Goal: Task Accomplishment & Management: Manage account settings

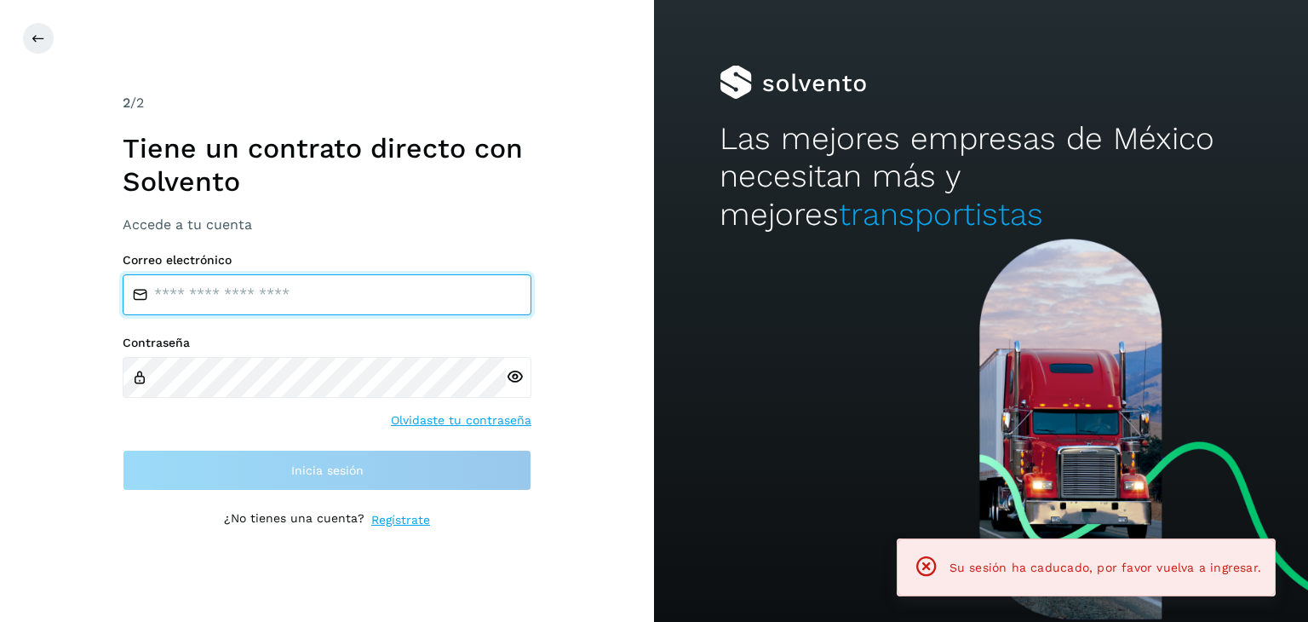
click at [290, 273] on div "Correo electrónico" at bounding box center [327, 284] width 409 height 62
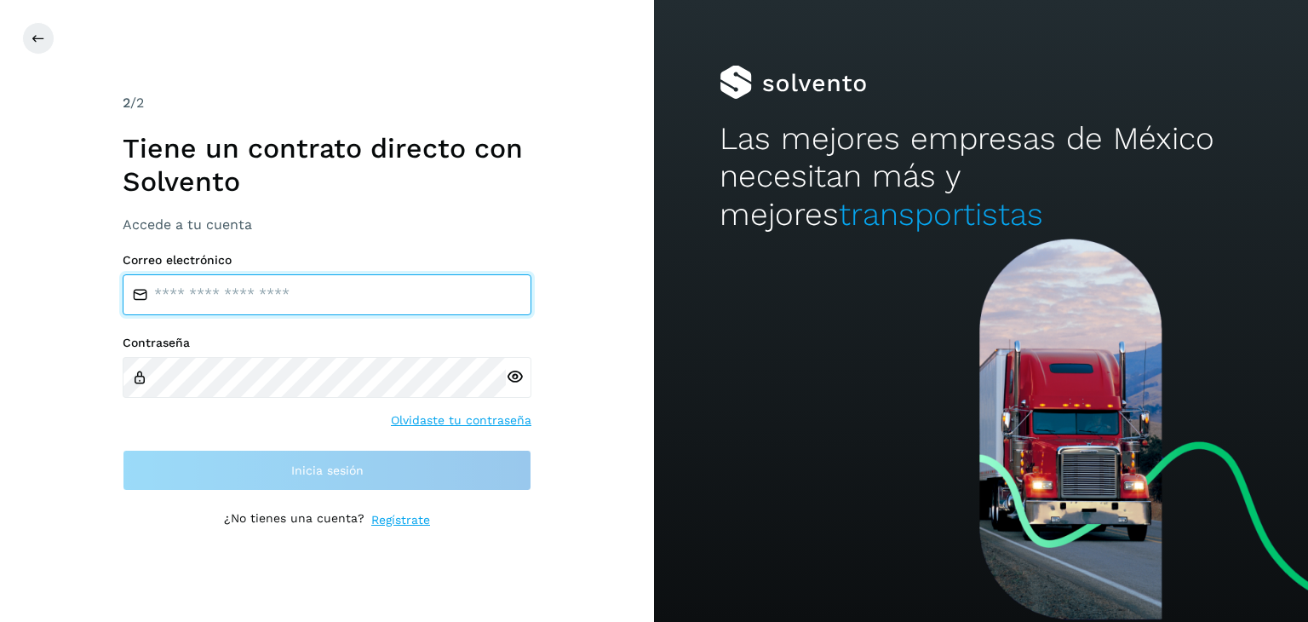
type input "**********"
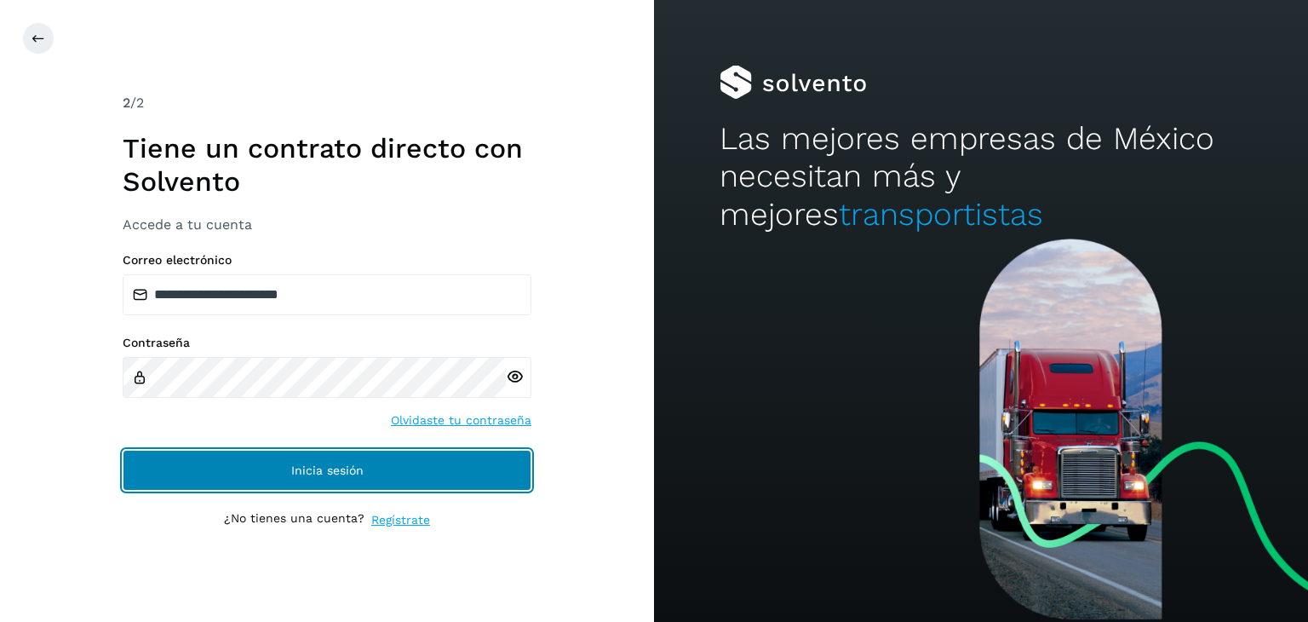
click at [304, 472] on span "Inicia sesión" at bounding box center [327, 470] width 72 height 12
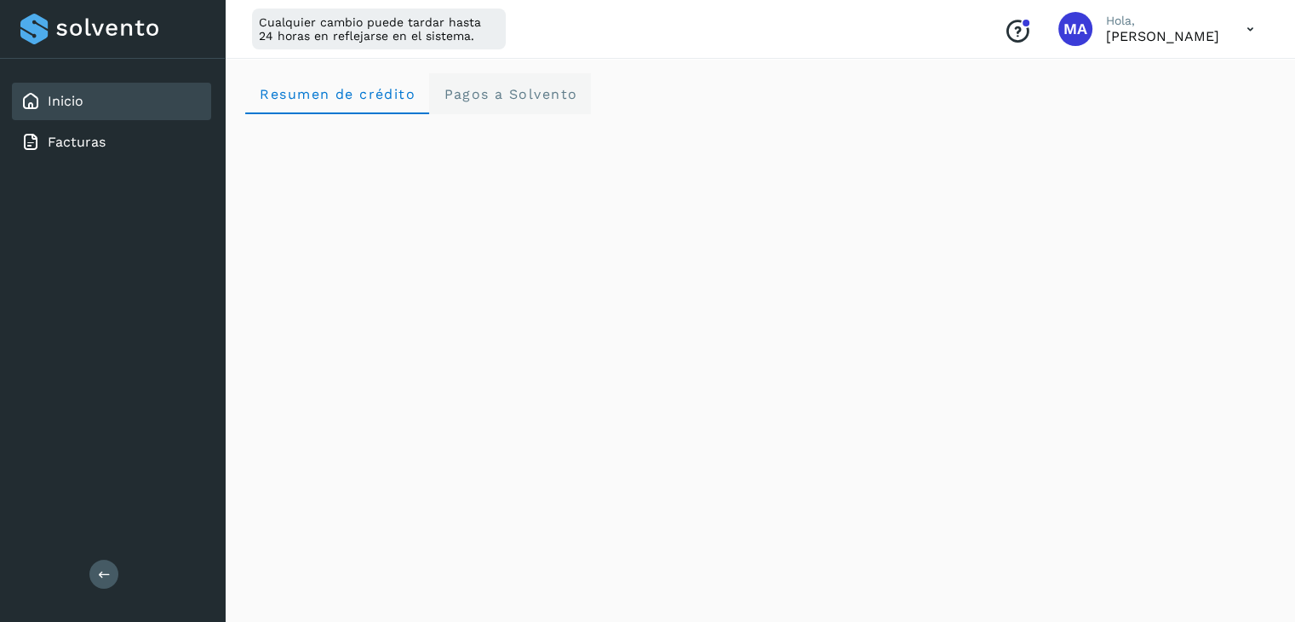
drag, startPoint x: 497, startPoint y: 87, endPoint x: 533, endPoint y: 107, distance: 41.2
click at [497, 86] on span "Pagos a Solvento" at bounding box center [510, 94] width 135 height 16
click at [82, 161] on div "Inicio Facturas" at bounding box center [112, 122] width 225 height 126
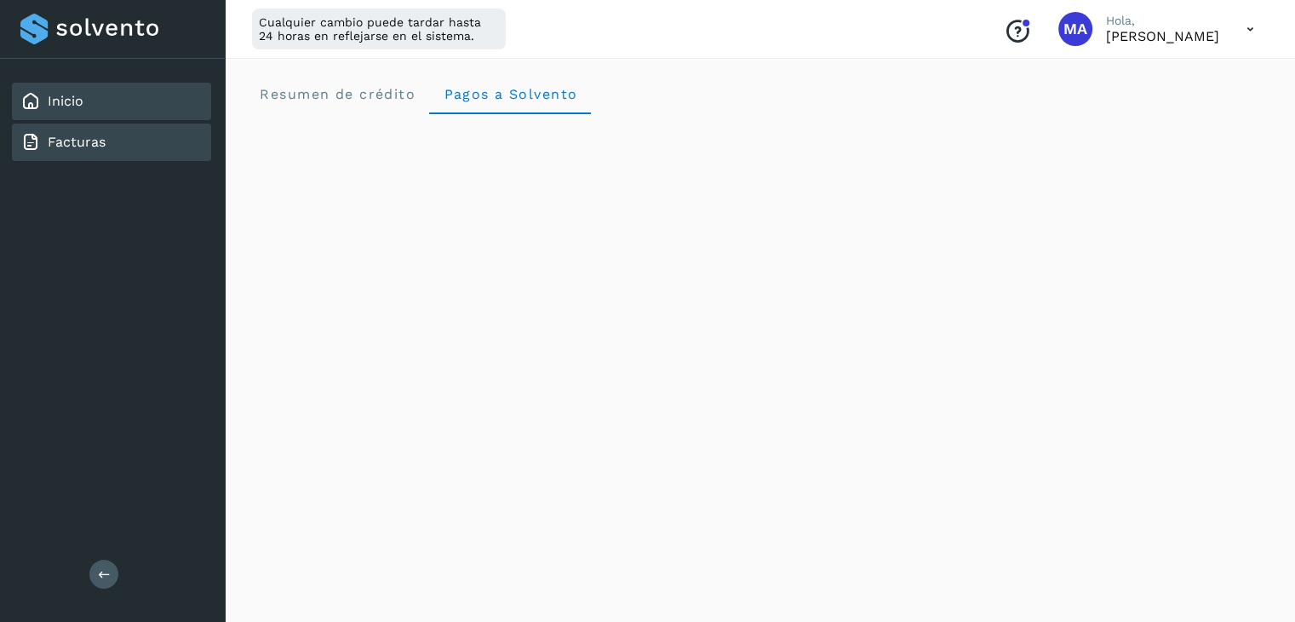
click at [82, 148] on div "Facturas" at bounding box center [62, 142] width 85 height 20
